Goal: Task Accomplishment & Management: Manage account settings

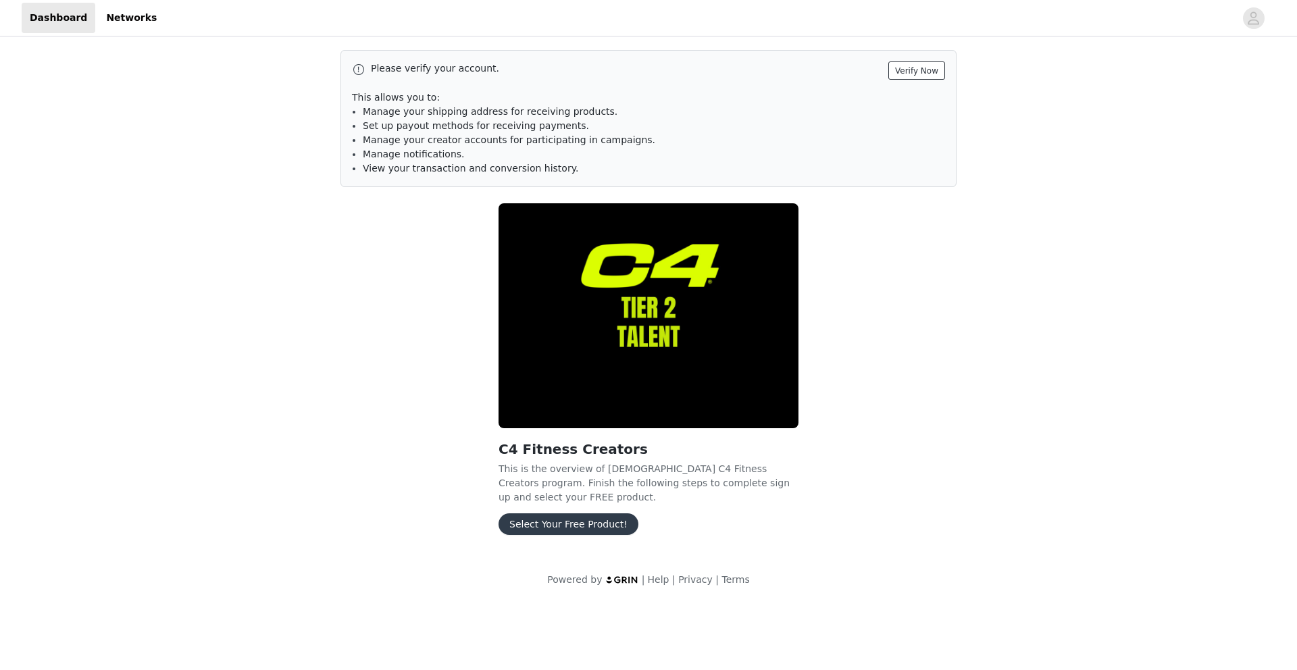
click at [916, 69] on button "Verify Now" at bounding box center [916, 70] width 57 height 18
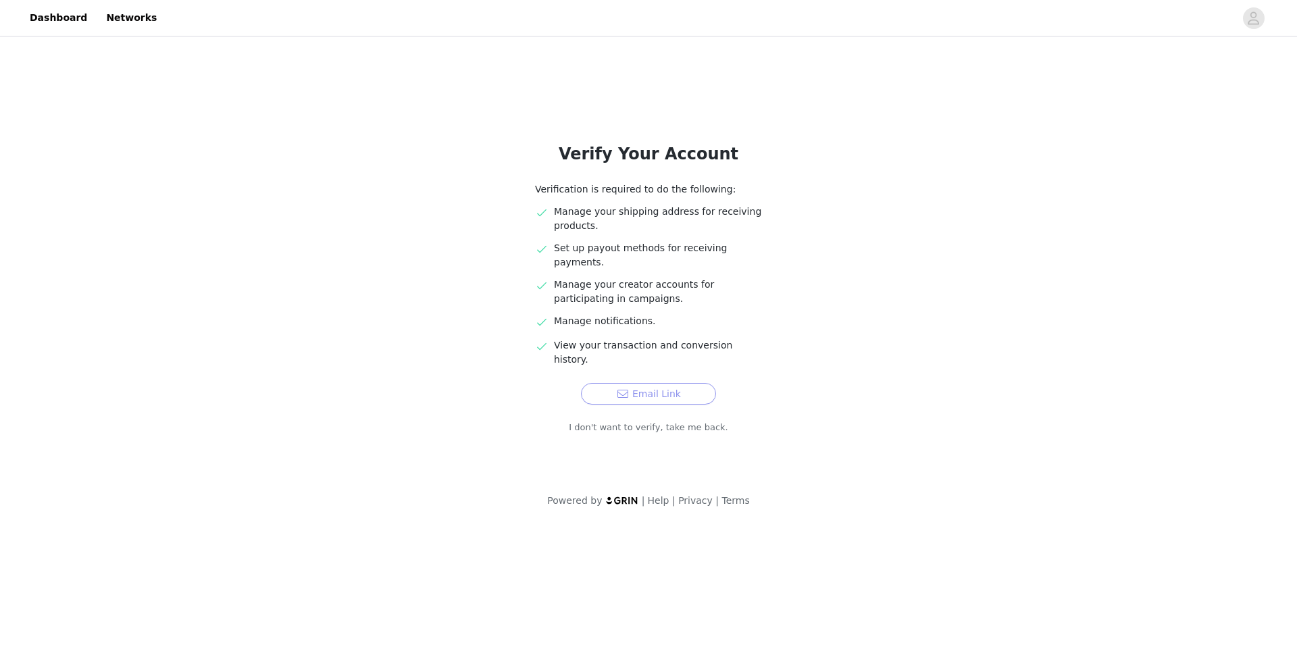
click at [654, 383] on button "Email Link" at bounding box center [648, 394] width 135 height 22
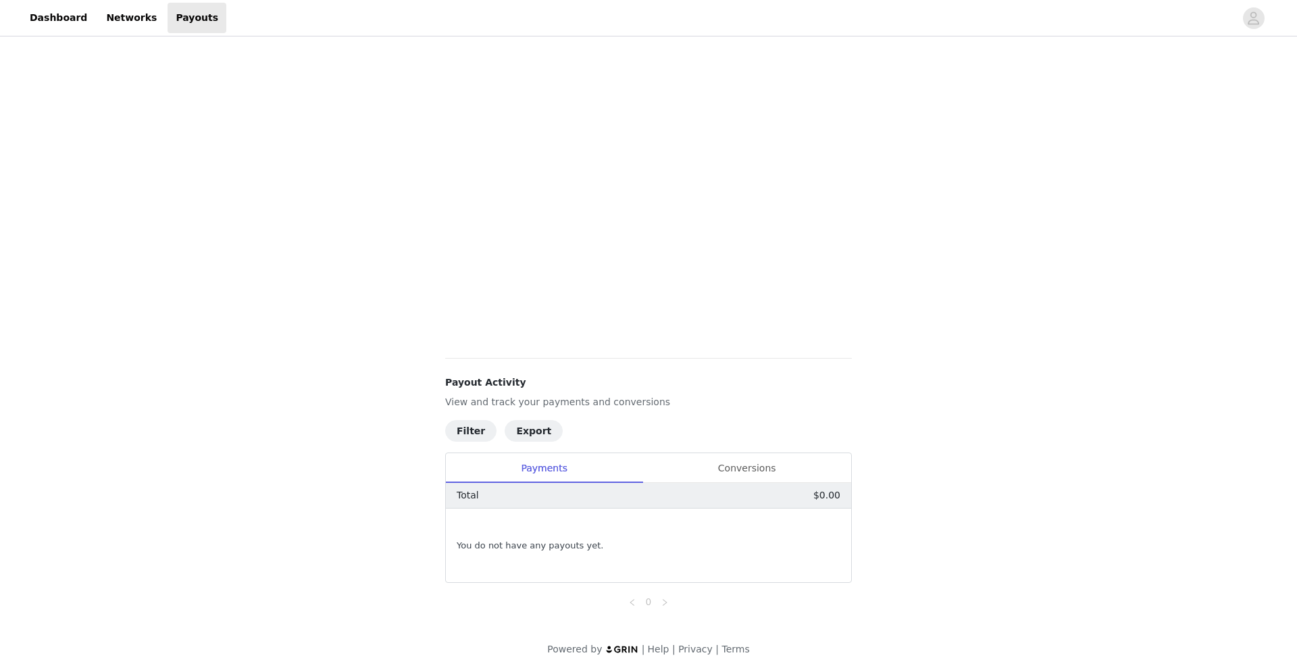
scroll to position [350, 0]
click at [734, 463] on div "Conversions" at bounding box center [746, 466] width 209 height 30
click at [579, 462] on div "Payments" at bounding box center [544, 466] width 197 height 30
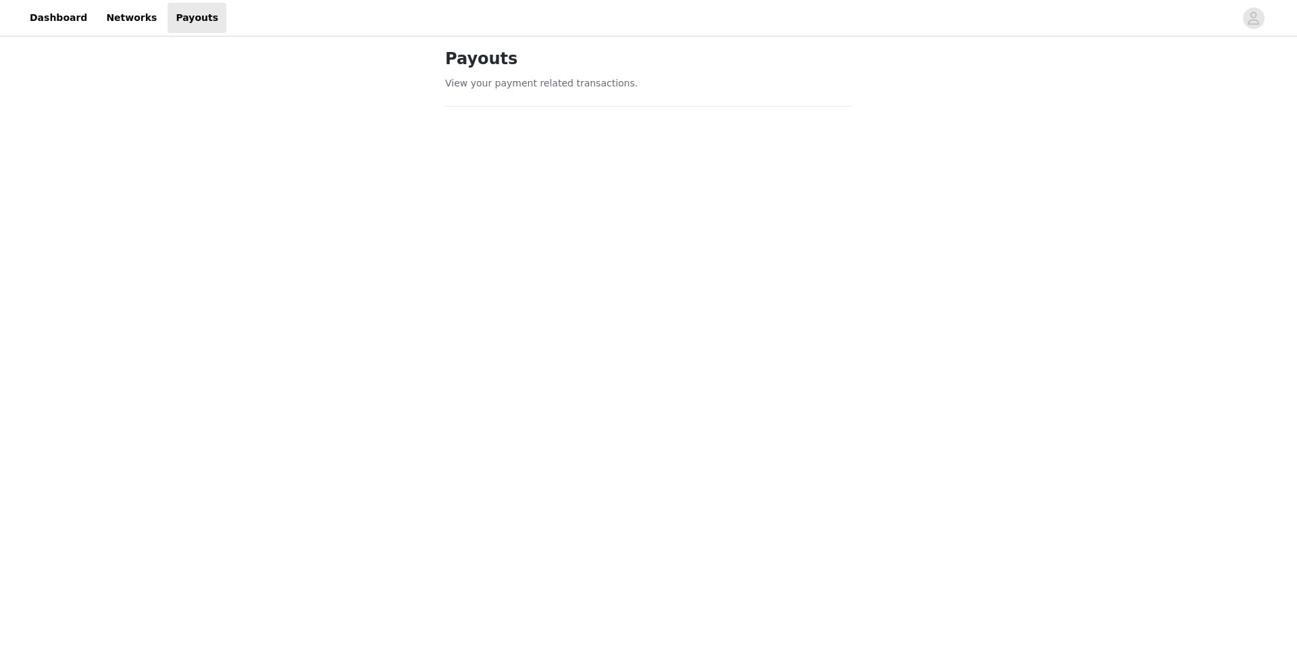
scroll to position [0, 0]
click at [130, 23] on link "Networks" at bounding box center [131, 18] width 67 height 30
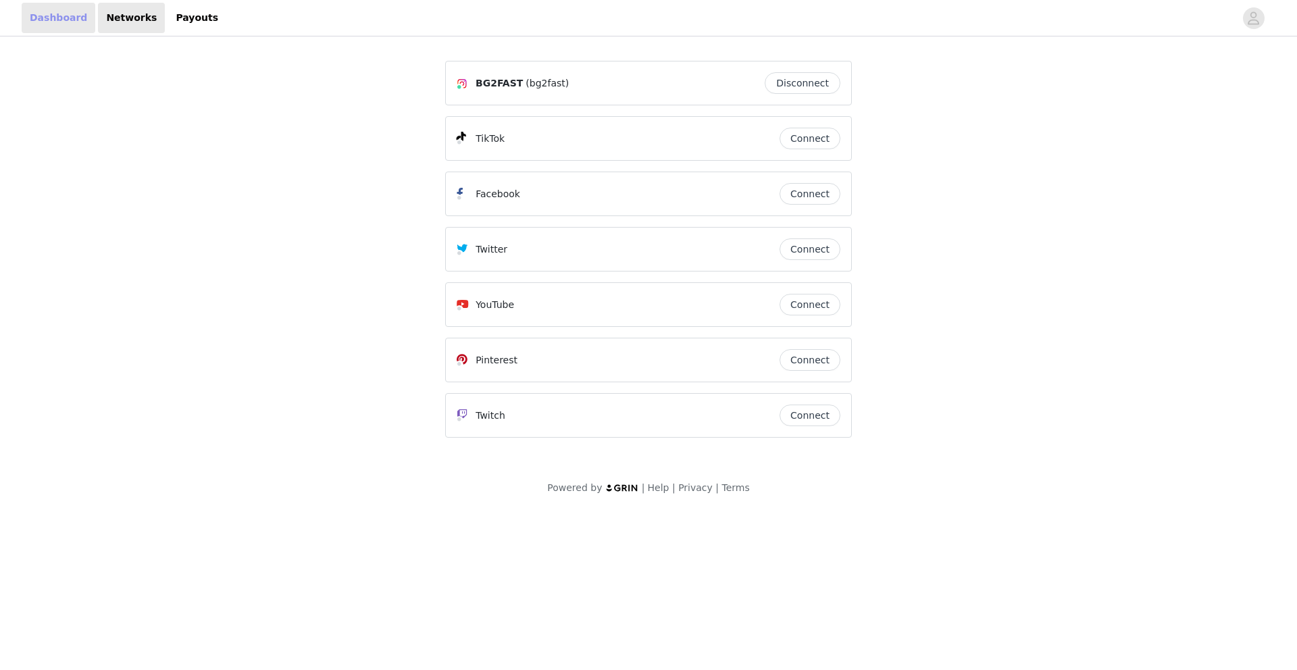
click at [65, 20] on link "Dashboard" at bounding box center [59, 18] width 74 height 30
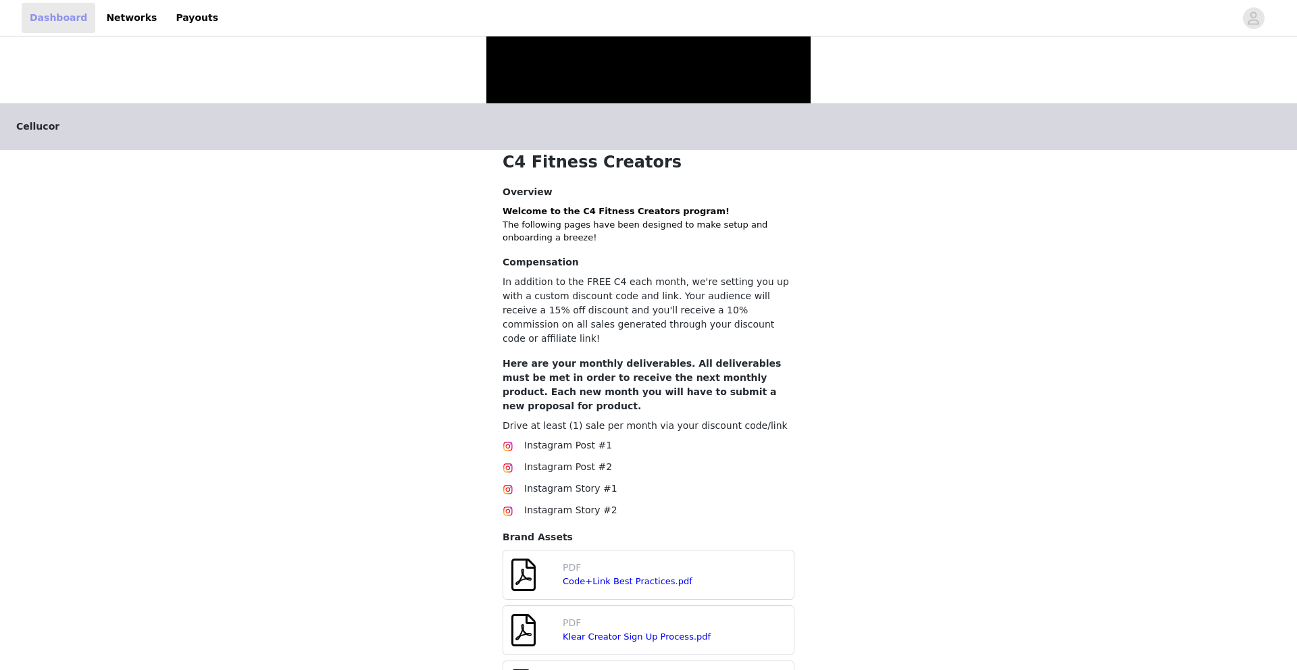
scroll to position [170, 0]
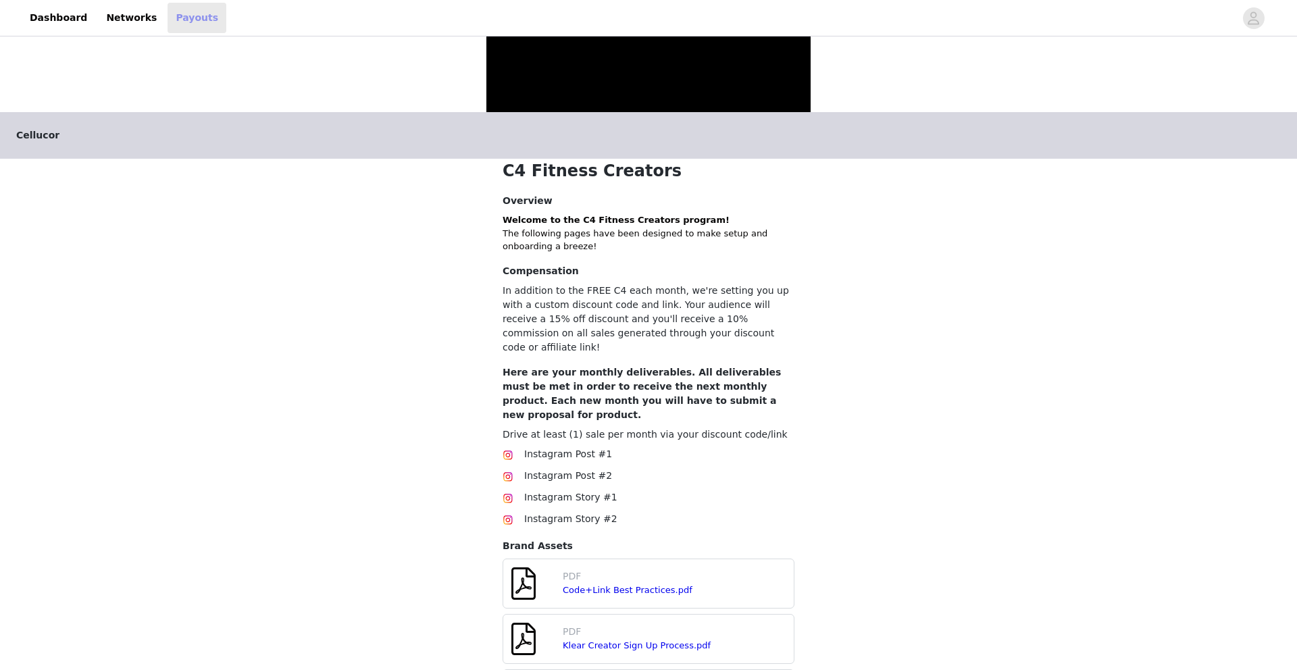
click at [198, 20] on link "Payouts" at bounding box center [197, 18] width 59 height 30
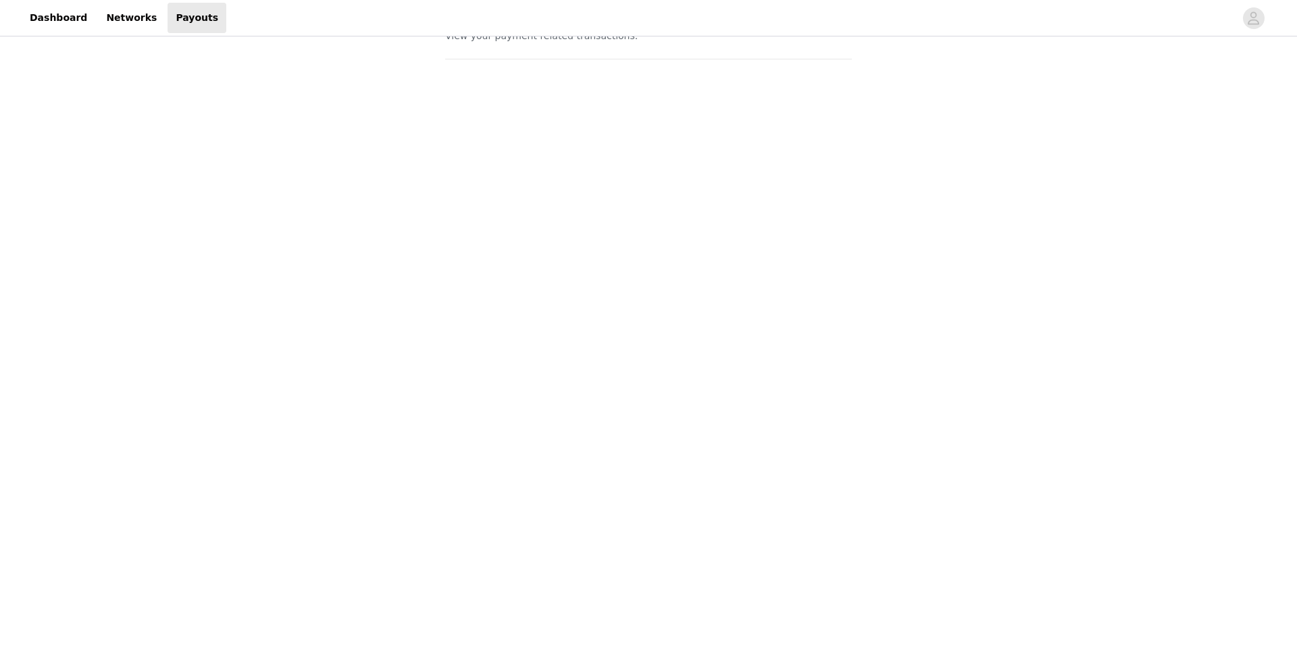
scroll to position [59, 0]
